Goal: Transaction & Acquisition: Book appointment/travel/reservation

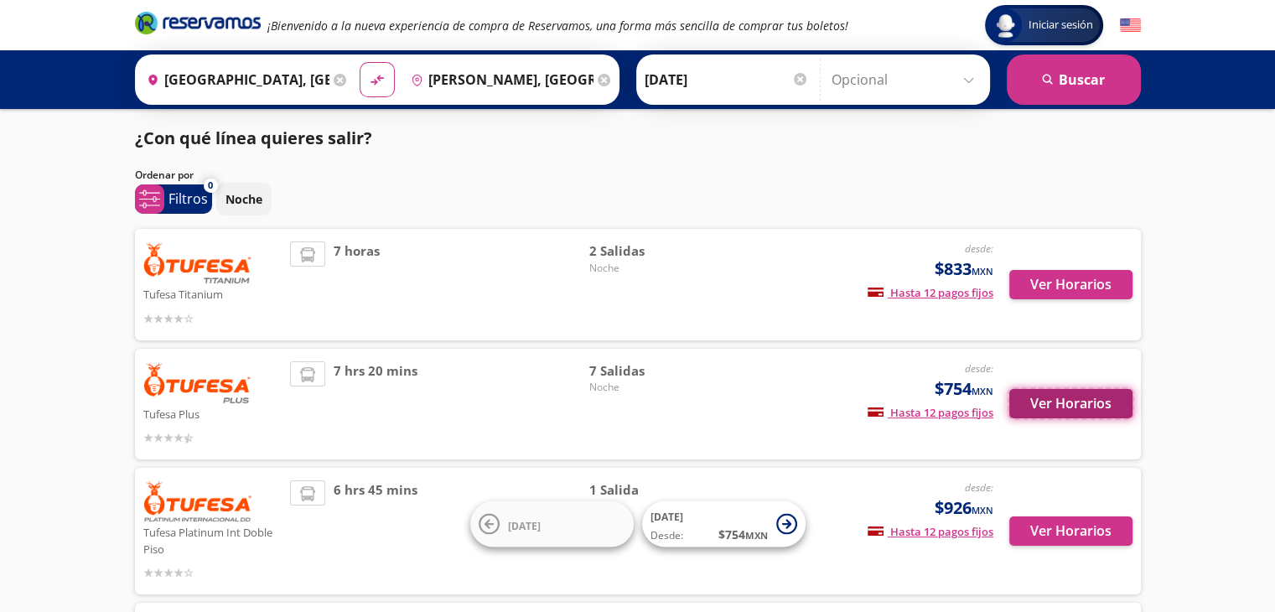
click at [1064, 416] on button "Ver Horarios" at bounding box center [1070, 403] width 123 height 29
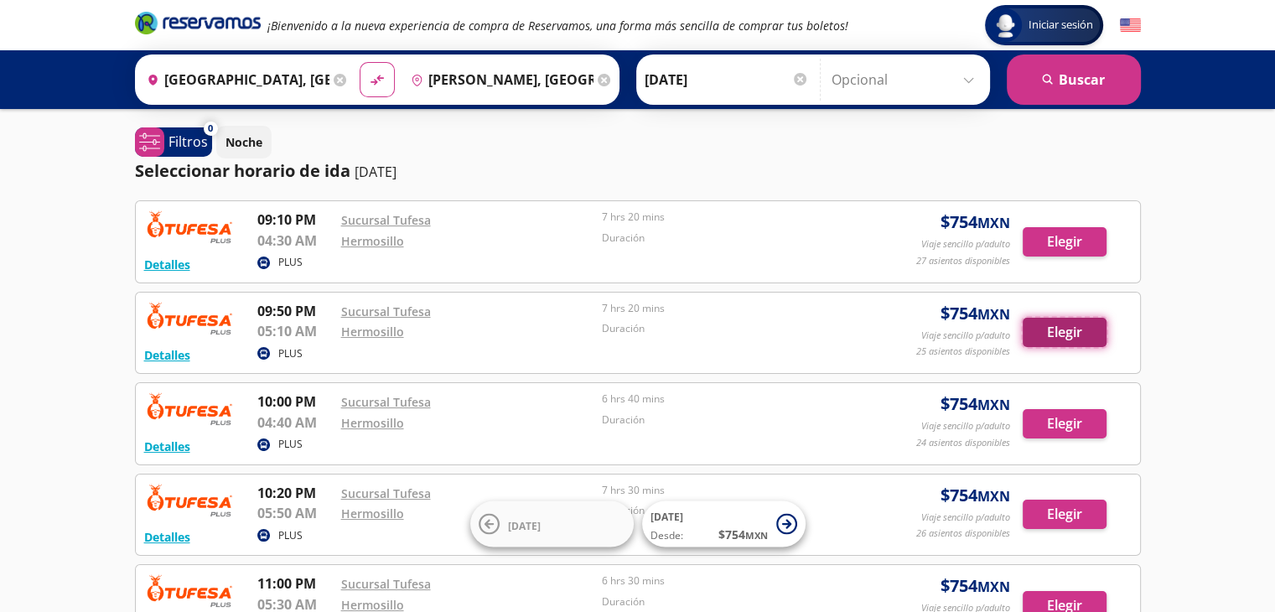
click at [1073, 330] on button "Elegir" at bounding box center [1064, 332] width 84 height 29
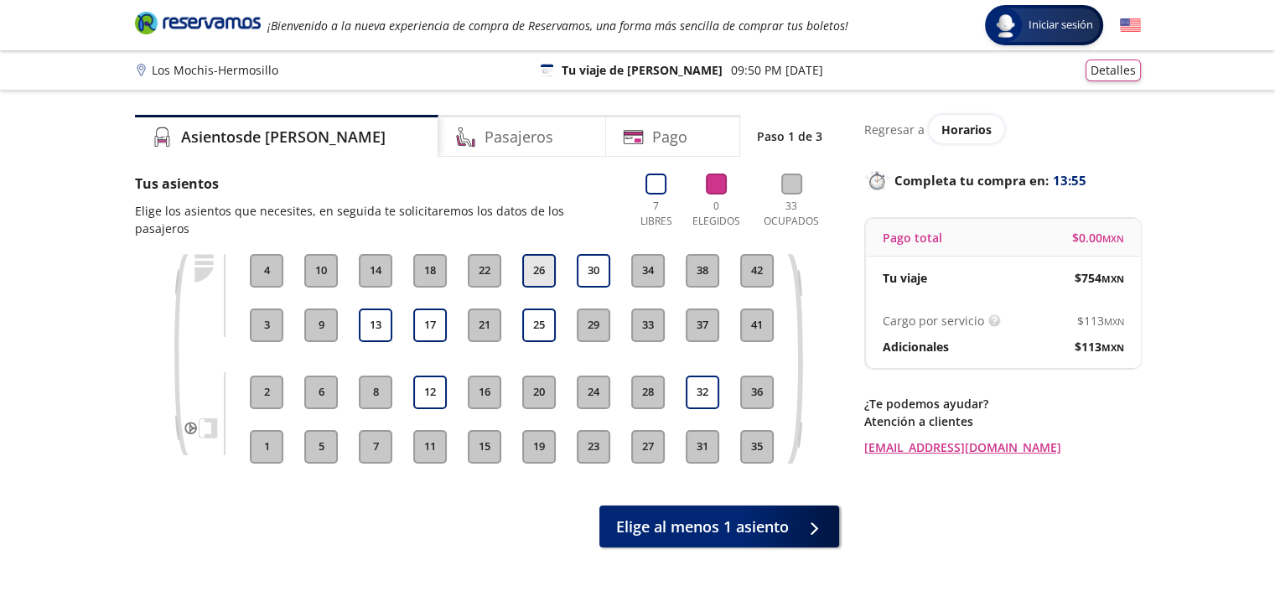
click at [540, 254] on button "26" at bounding box center [539, 271] width 34 height 34
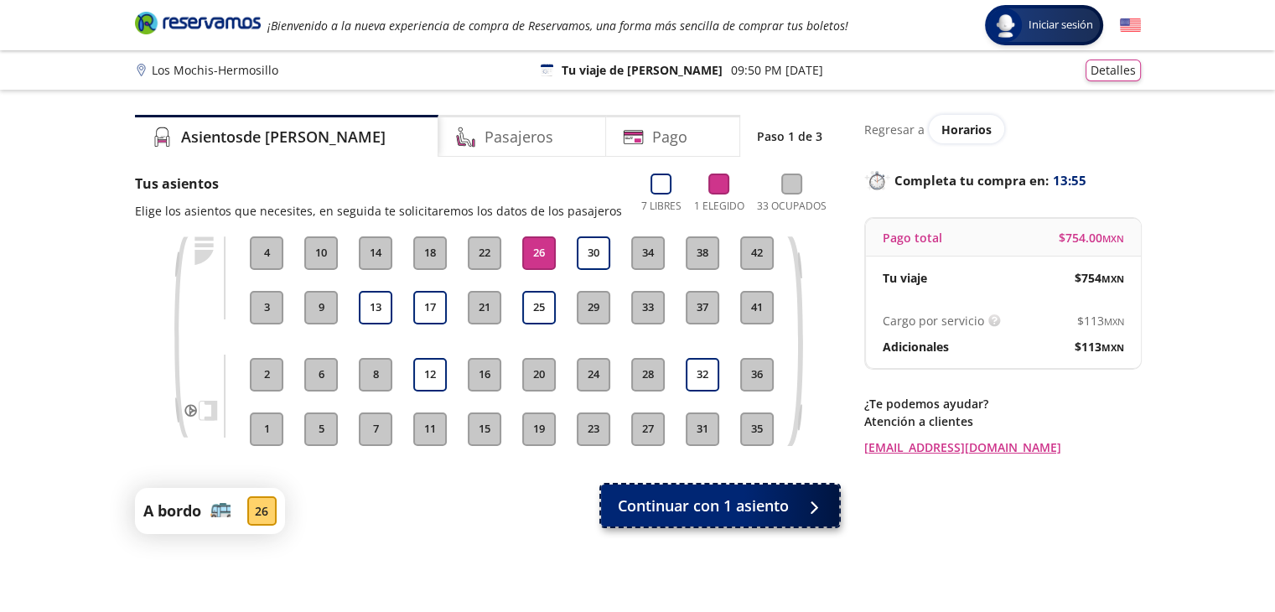
click at [698, 503] on span "Continuar con 1 asiento" at bounding box center [703, 505] width 171 height 23
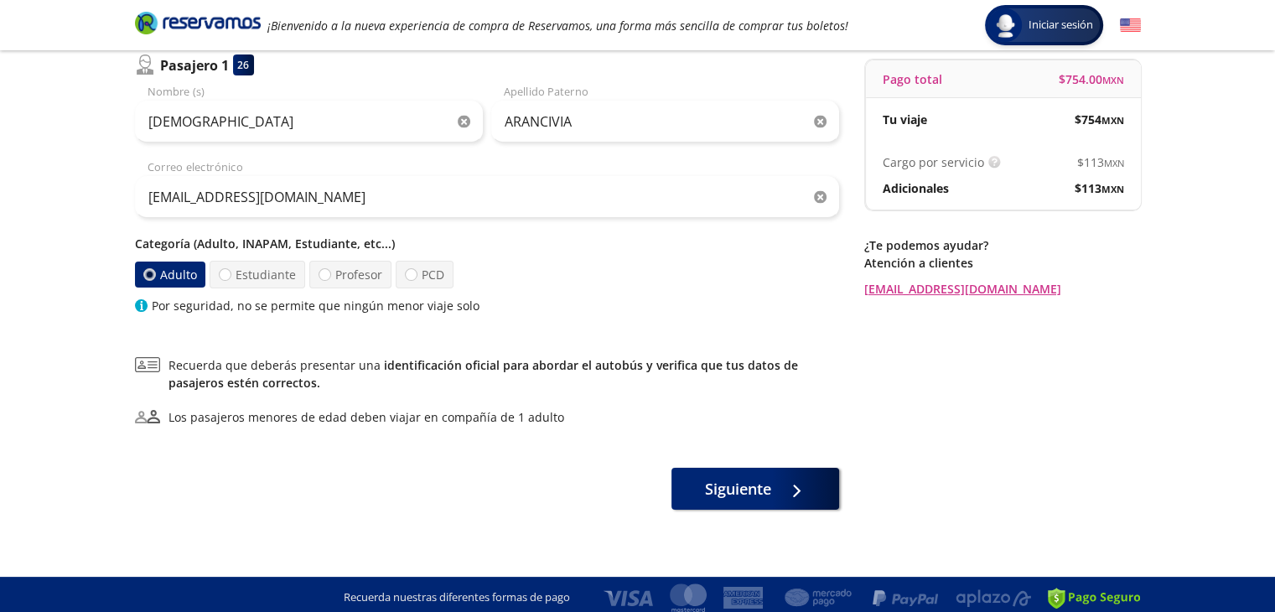
scroll to position [164, 0]
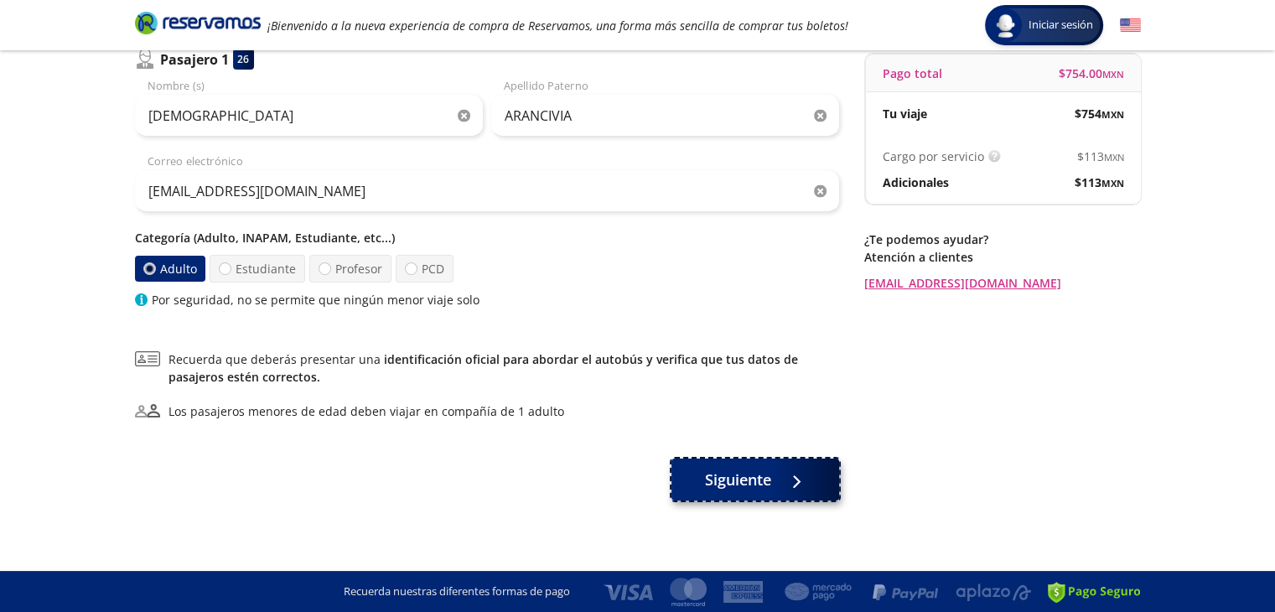
click at [778, 482] on button "Siguiente" at bounding box center [755, 479] width 168 height 42
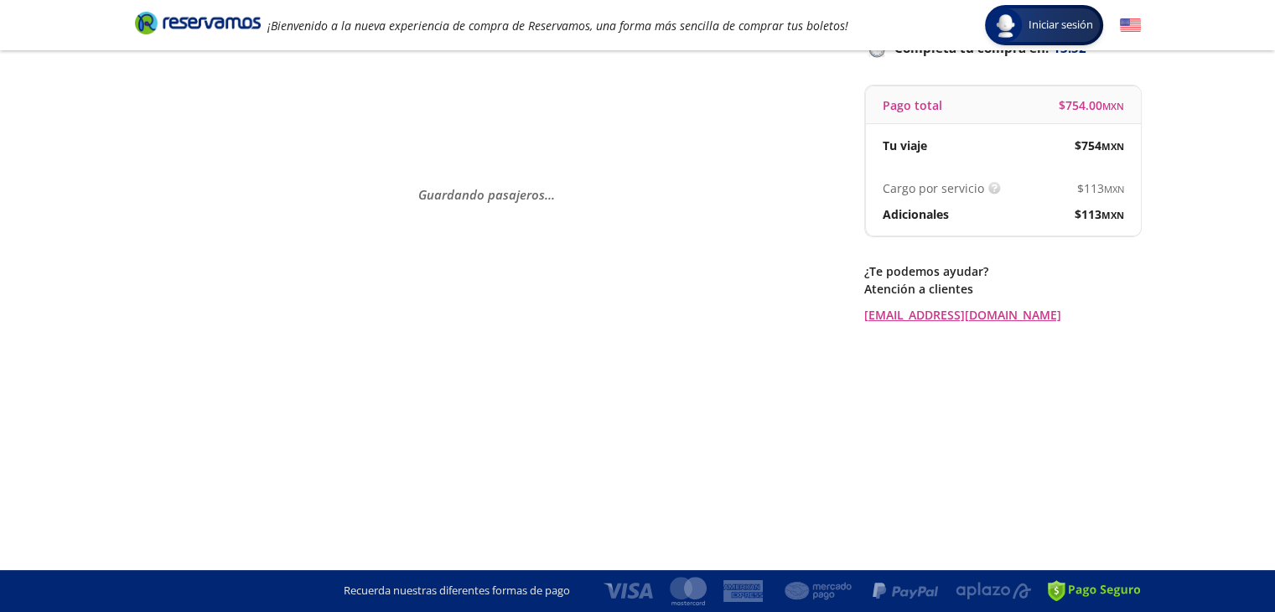
scroll to position [0, 0]
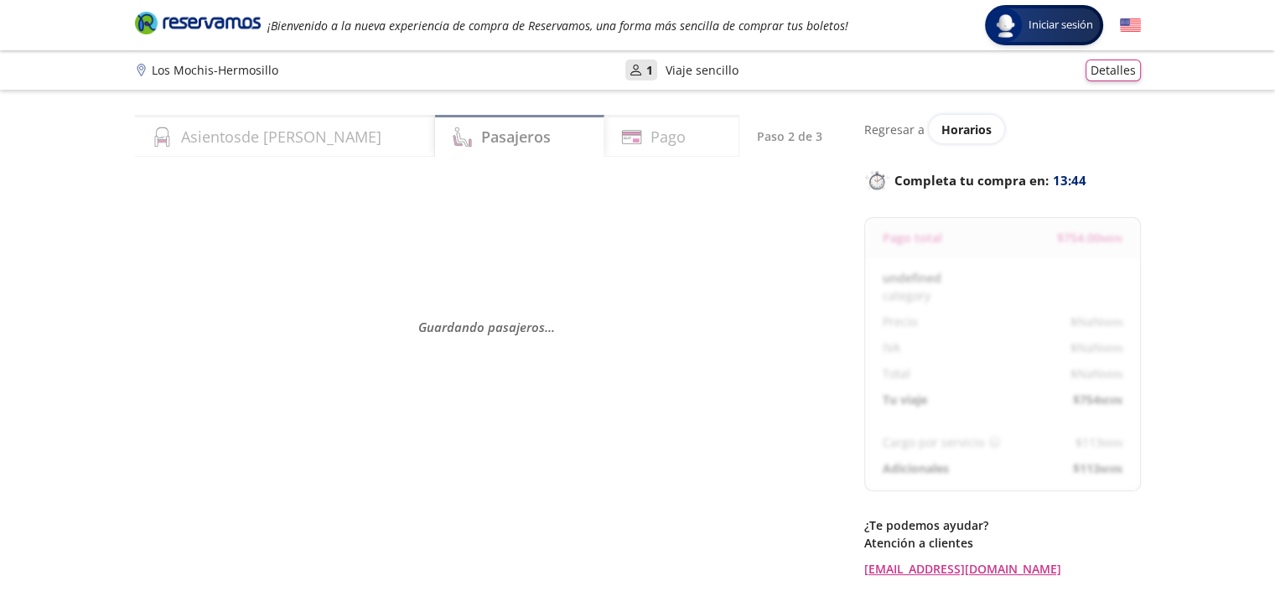
select select "MX"
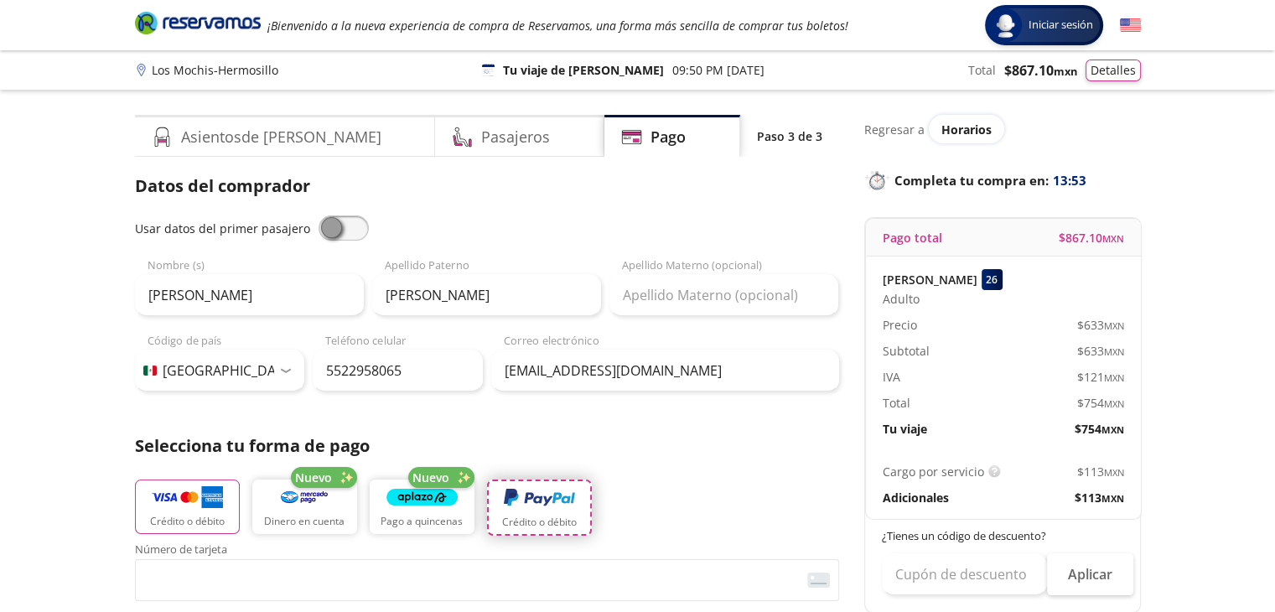
click at [550, 515] on p "Crédito o débito" at bounding box center [539, 522] width 75 height 15
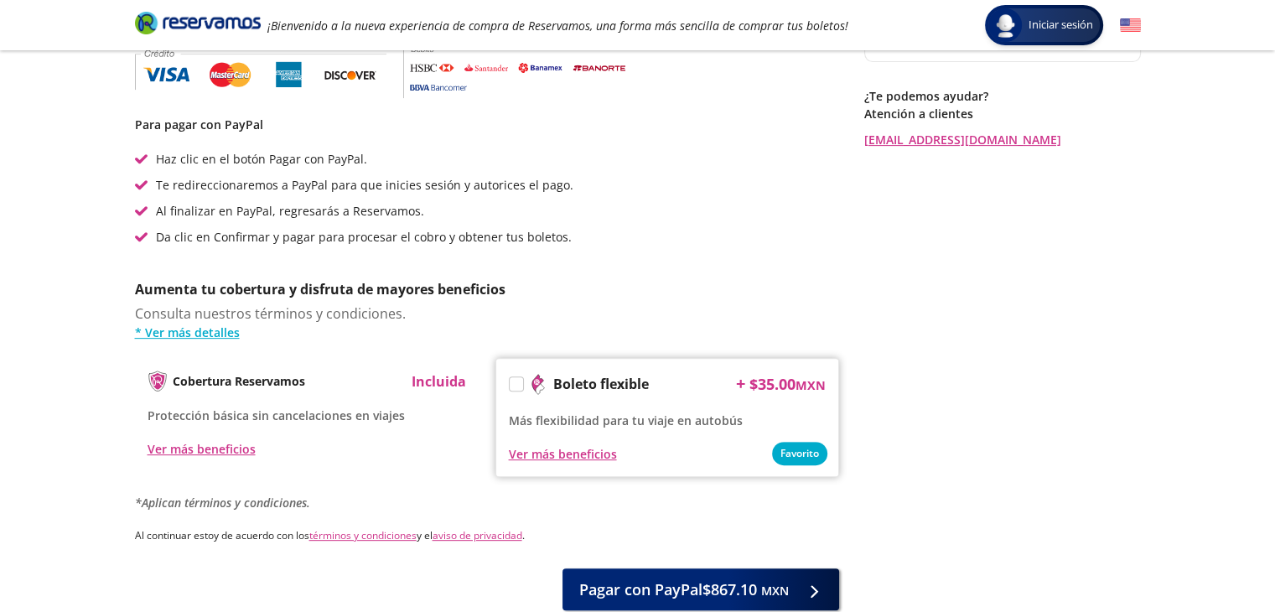
scroll to position [587, 0]
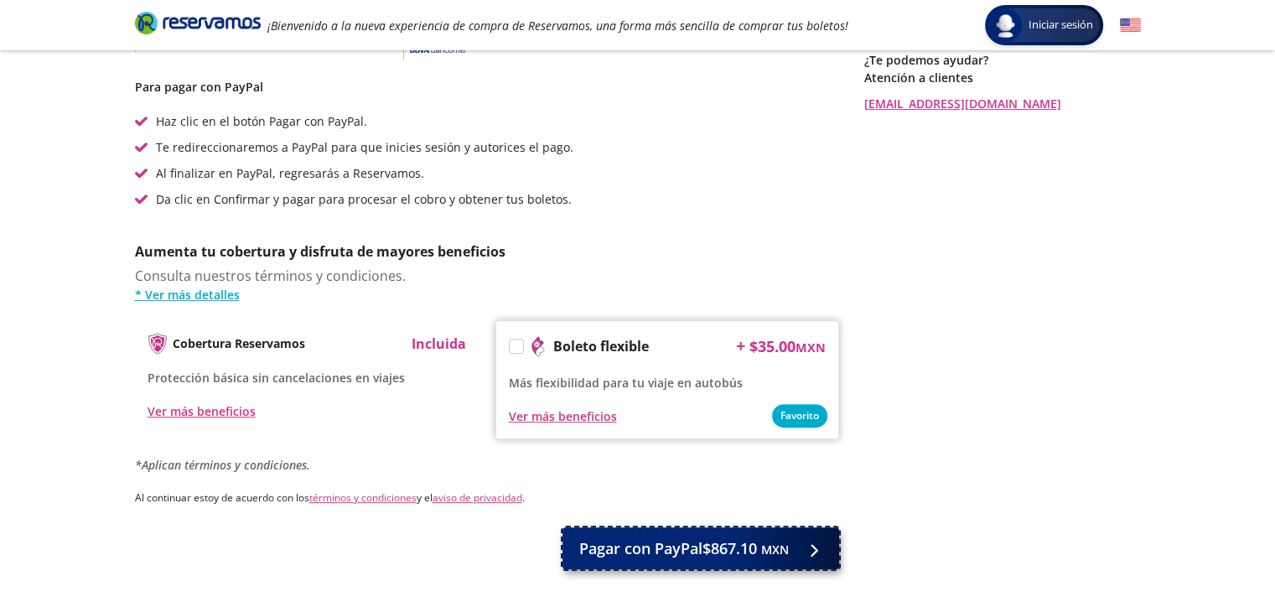
click at [722, 552] on span "Pagar con PayPal $867.10 MXN" at bounding box center [683, 548] width 209 height 23
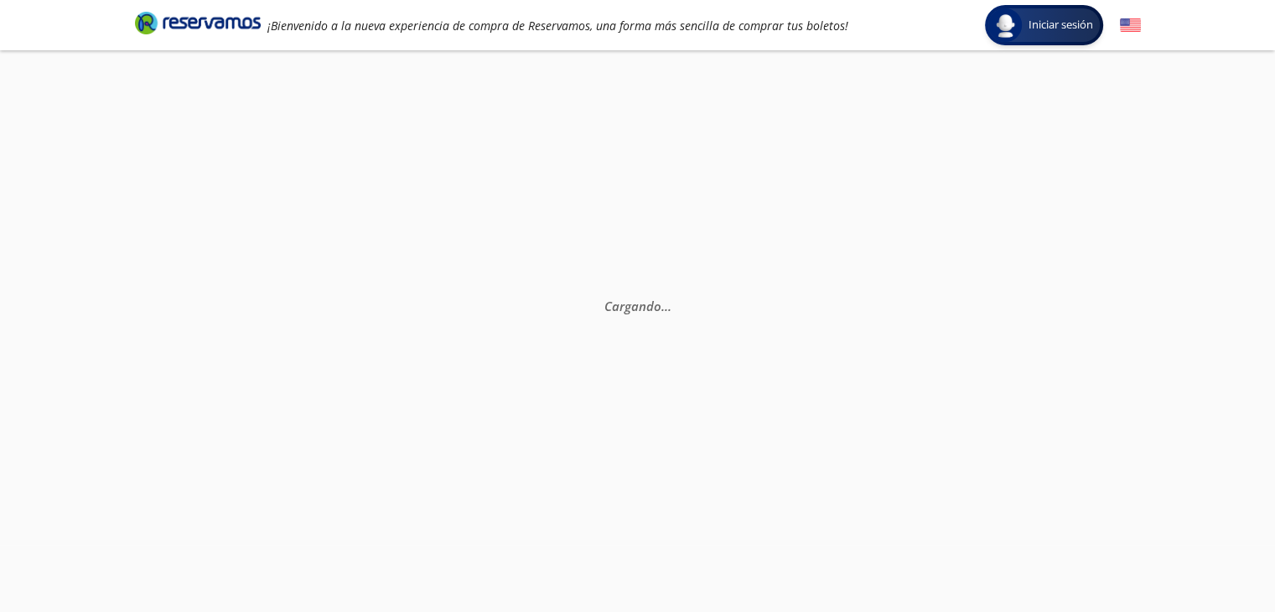
scroll to position [0, 0]
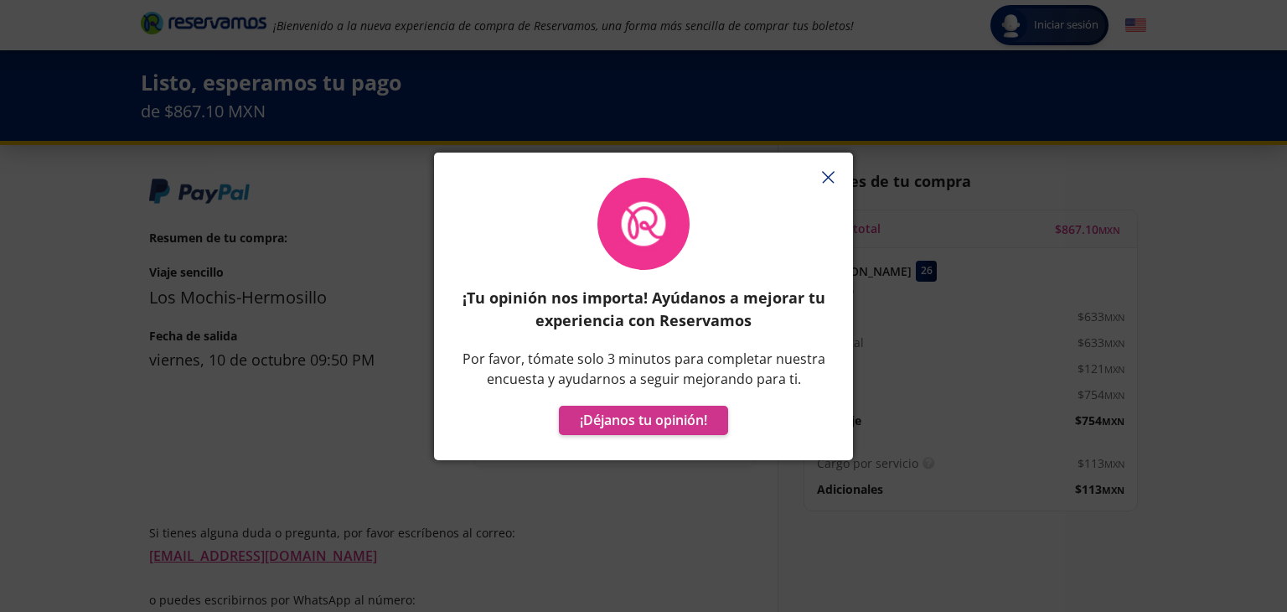
click at [828, 176] on line "button" at bounding box center [827, 177] width 11 height 11
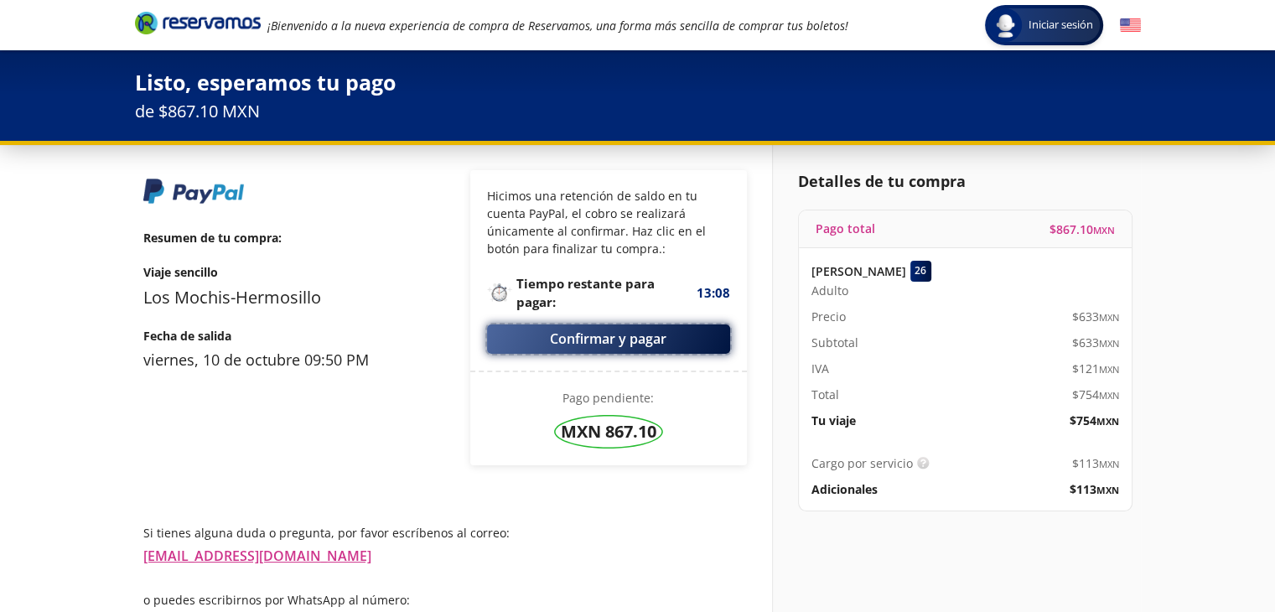
click at [600, 339] on button "Confirmar y pagar" at bounding box center [608, 338] width 243 height 29
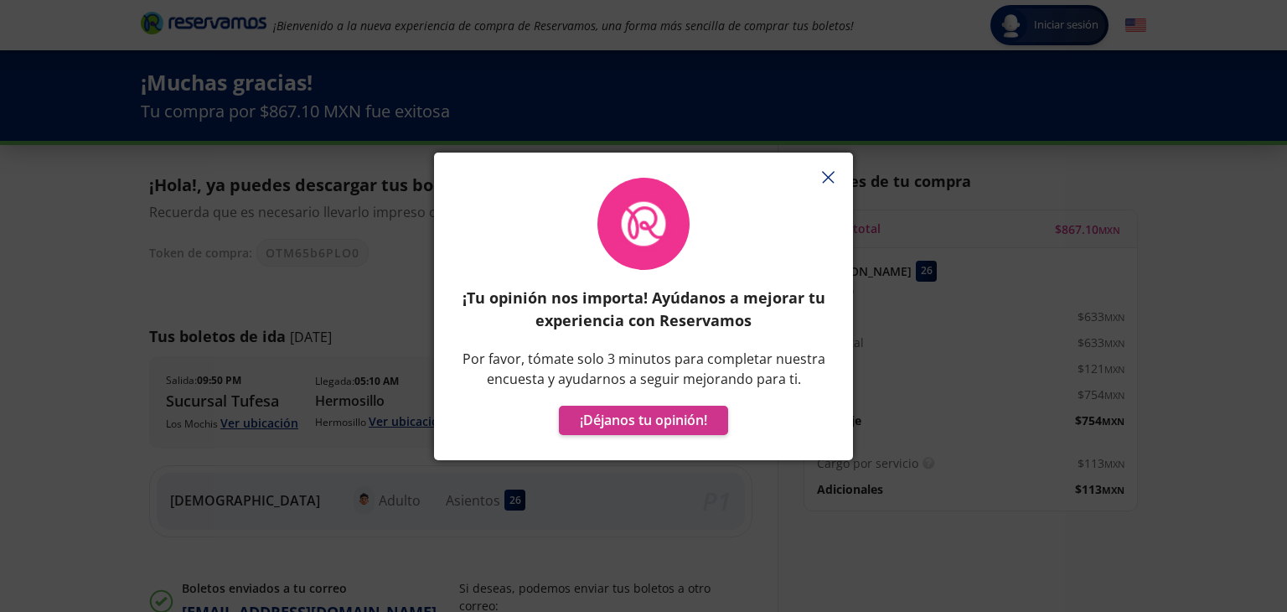
click at [827, 173] on icon "button" at bounding box center [828, 177] width 13 height 13
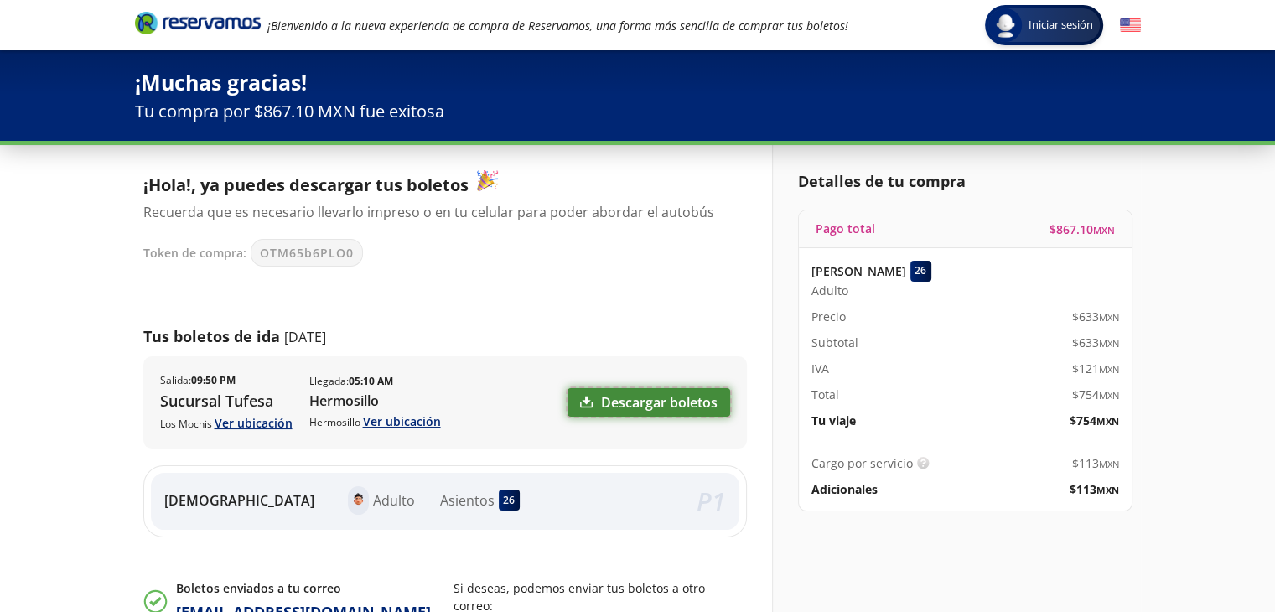
click at [667, 404] on link "Descargar boletos" at bounding box center [648, 402] width 163 height 28
